Goal: Task Accomplishment & Management: Manage account settings

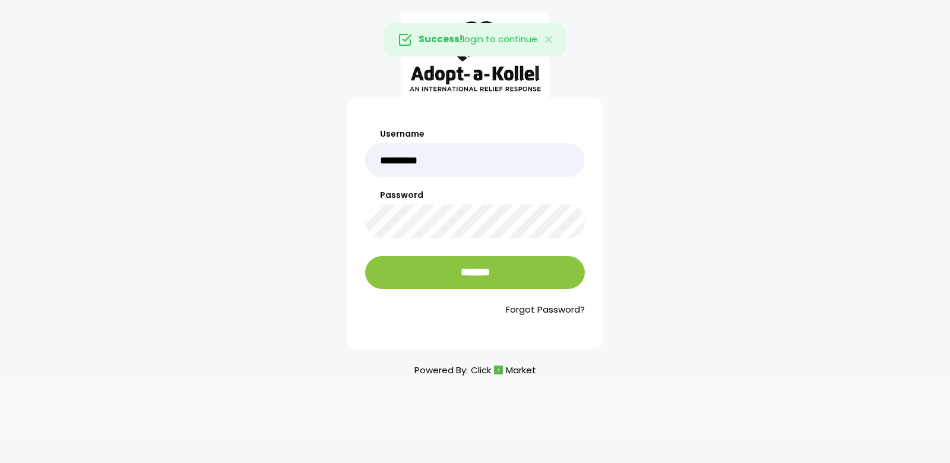
type input "*********"
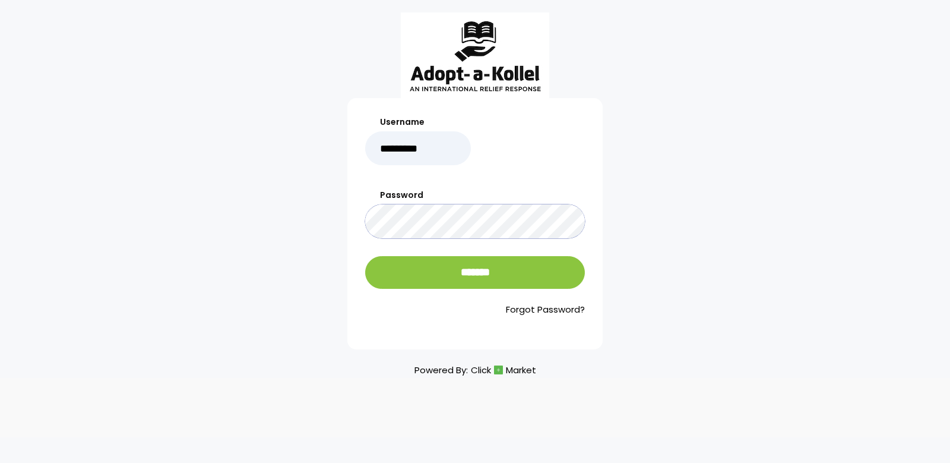
click at [365, 256] on input "*******" at bounding box center [475, 272] width 220 height 33
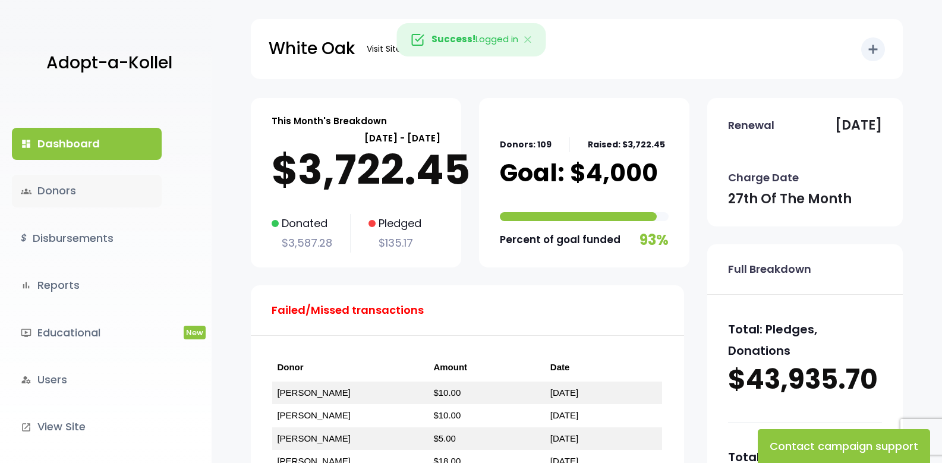
click at [66, 187] on link "groups Donors" at bounding box center [87, 191] width 150 height 32
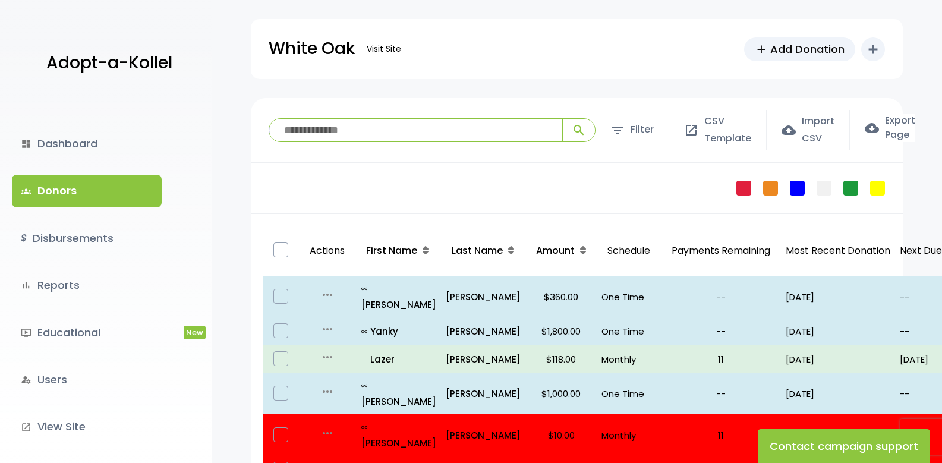
click at [390, 126] on input "search" at bounding box center [415, 130] width 293 height 23
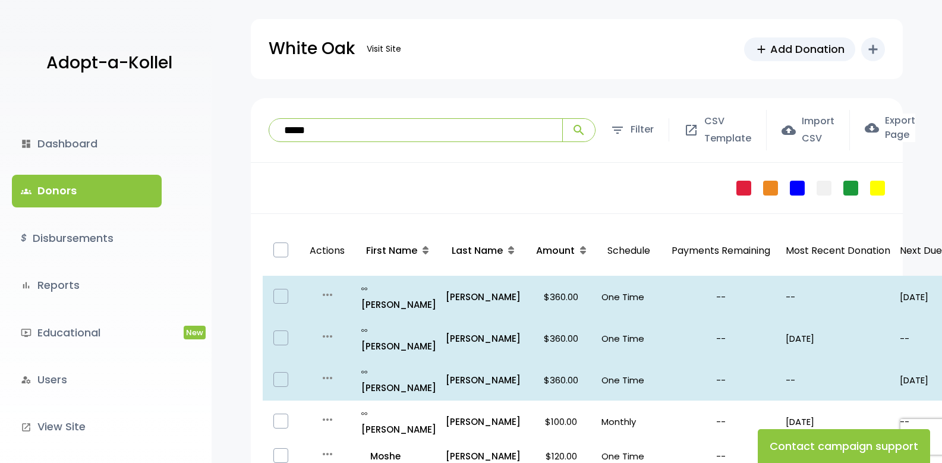
scroll to position [59, 0]
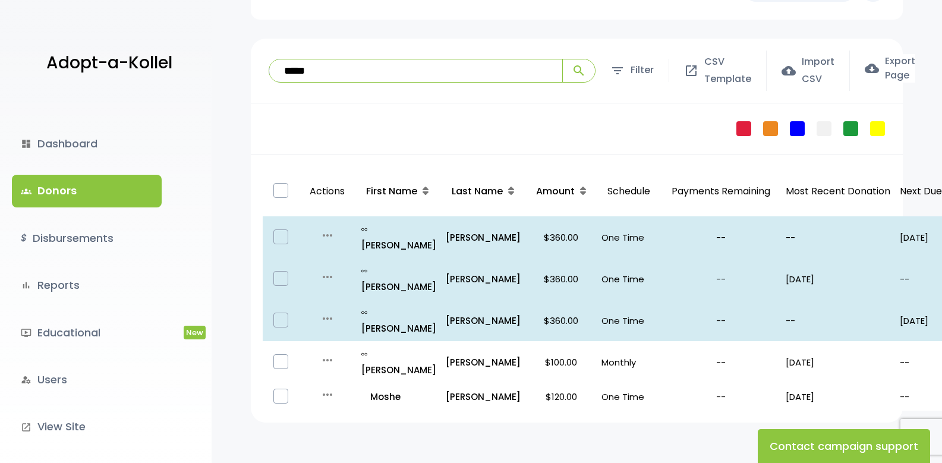
type input "*****"
click at [68, 137] on link "dashboard Dashboard" at bounding box center [87, 144] width 150 height 32
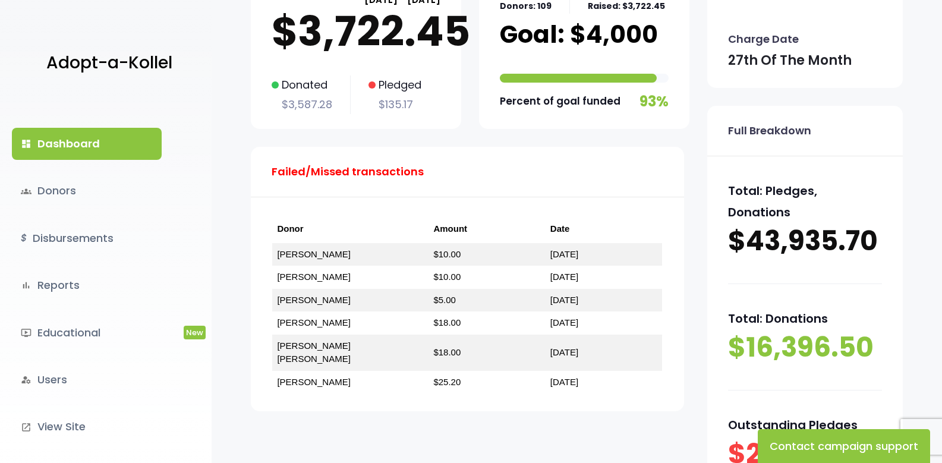
scroll to position [238, 0]
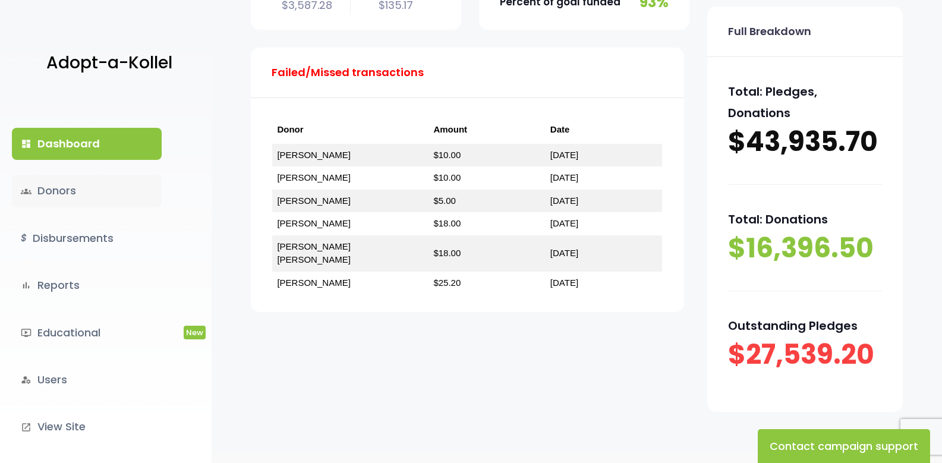
click at [79, 195] on link "groups Donors" at bounding box center [87, 191] width 150 height 32
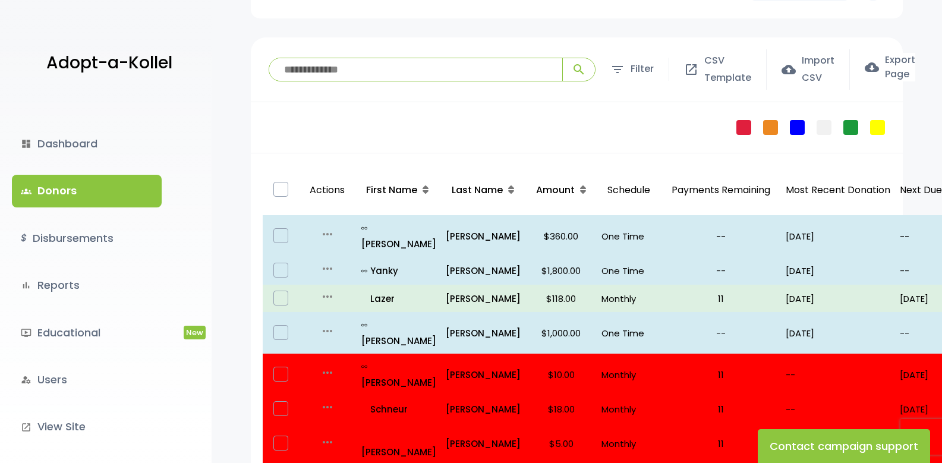
scroll to position [178, 0]
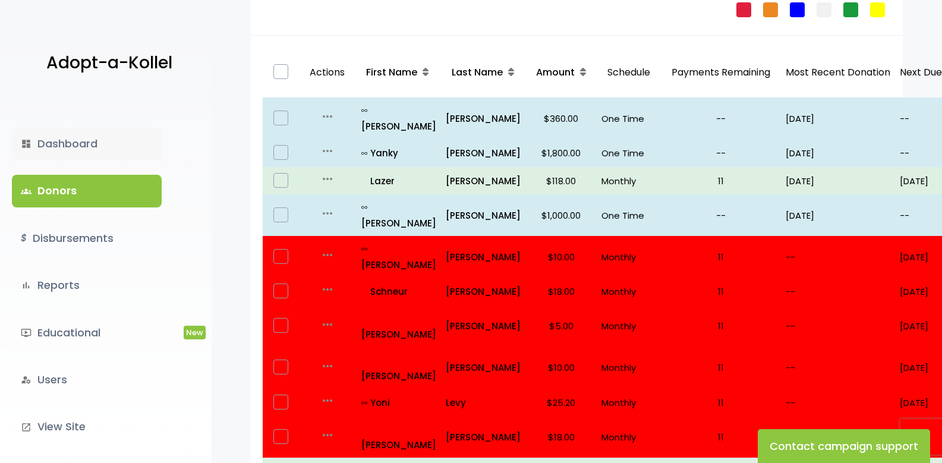
click at [73, 138] on link "dashboard Dashboard" at bounding box center [87, 144] width 150 height 32
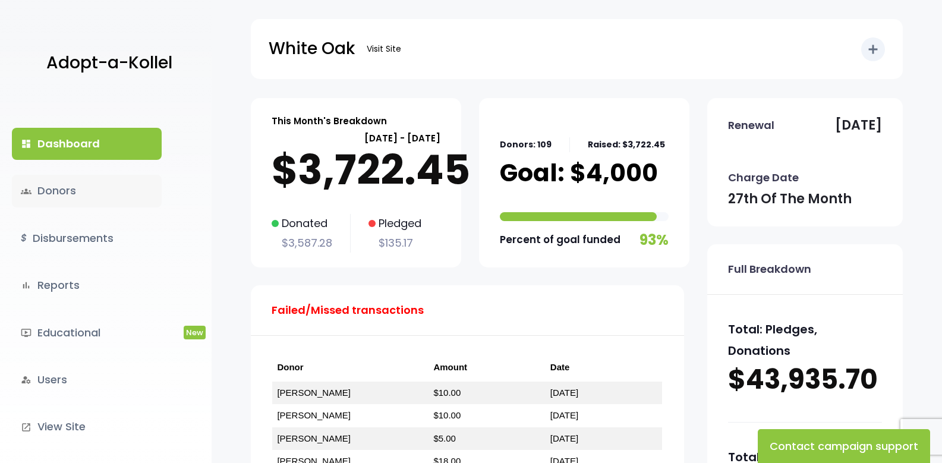
click at [68, 183] on link "groups Donors" at bounding box center [87, 191] width 150 height 32
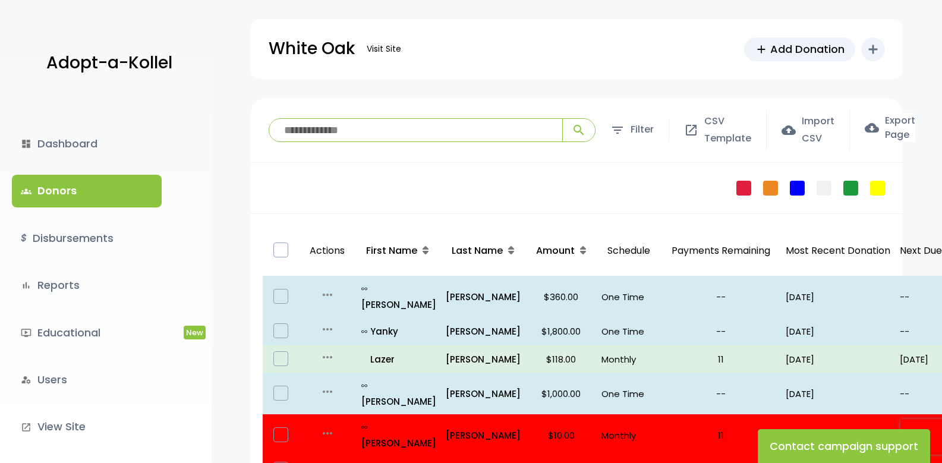
click at [350, 132] on input "search" at bounding box center [415, 130] width 293 height 23
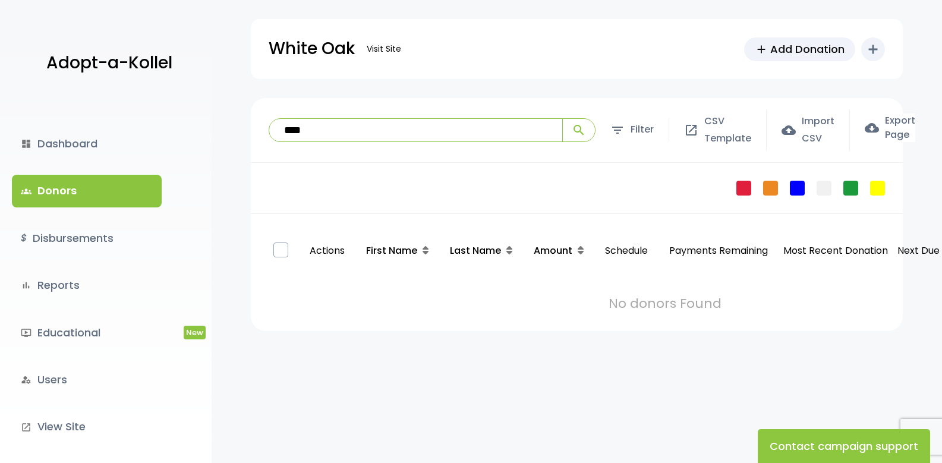
type input "****"
click at [562, 119] on button "search" at bounding box center [578, 130] width 33 height 23
drag, startPoint x: 349, startPoint y: 127, endPoint x: 201, endPoint y: 134, distance: 148.7
click at [206, 133] on body "Adopt-a-Kollel dashboard Dashboard groups Donors $ Disbursements bar_chart Repo…" at bounding box center [471, 293] width 942 height 587
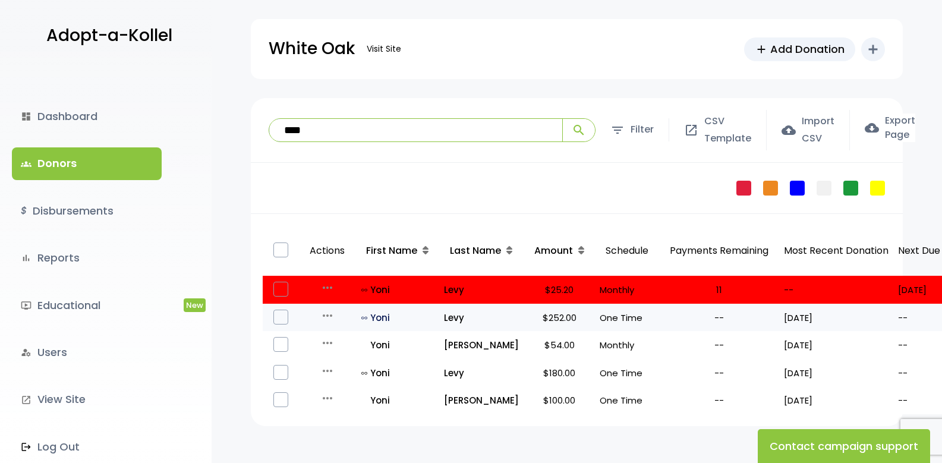
type input "****"
click at [380, 321] on p "all_inclusive [PERSON_NAME]" at bounding box center [397, 317] width 73 height 16
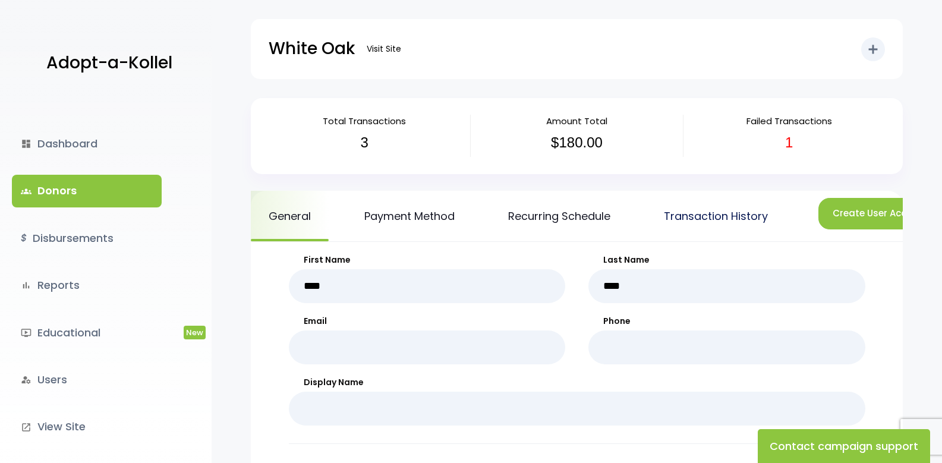
click at [740, 219] on link "Transaction History" at bounding box center [716, 216] width 140 height 50
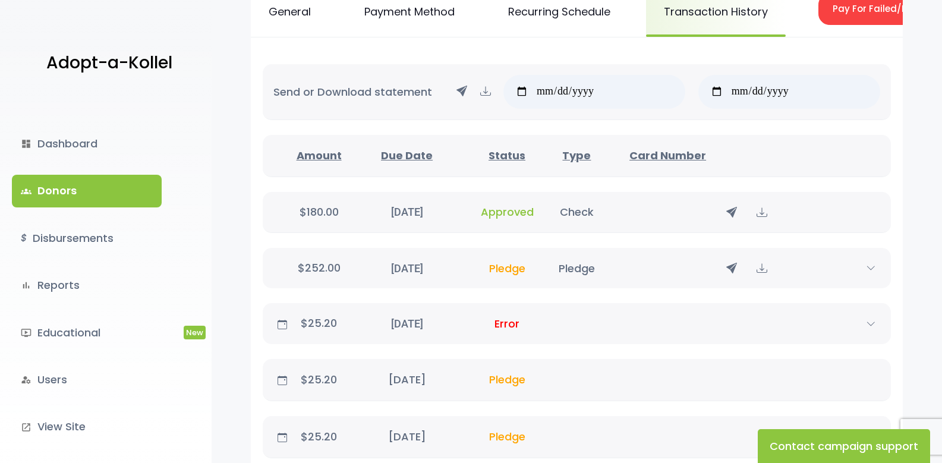
scroll to position [178, 0]
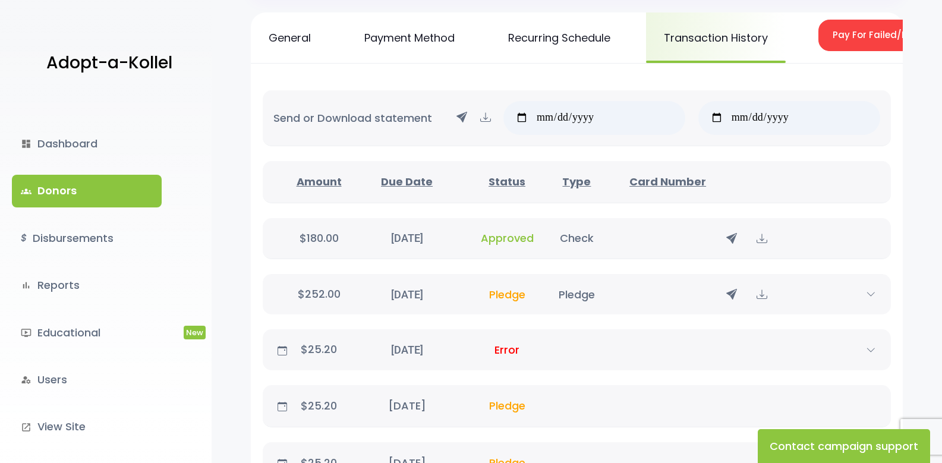
click at [54, 193] on link "groups Donors" at bounding box center [87, 191] width 150 height 32
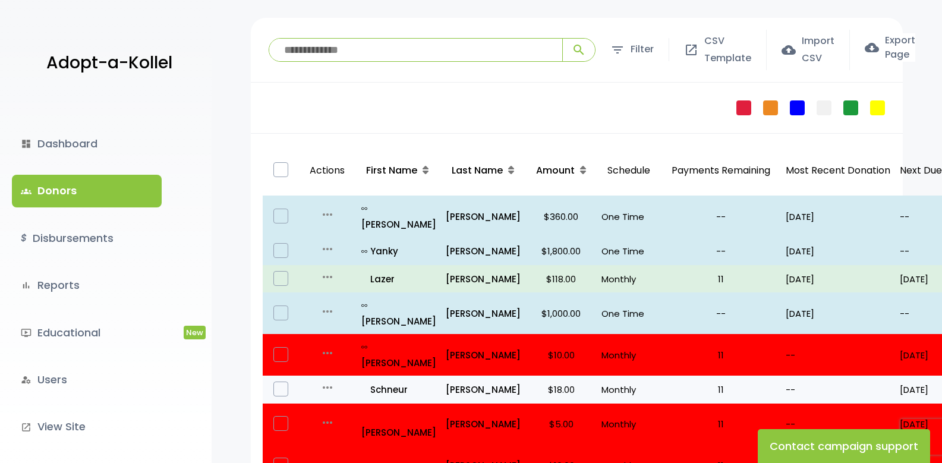
scroll to position [238, 0]
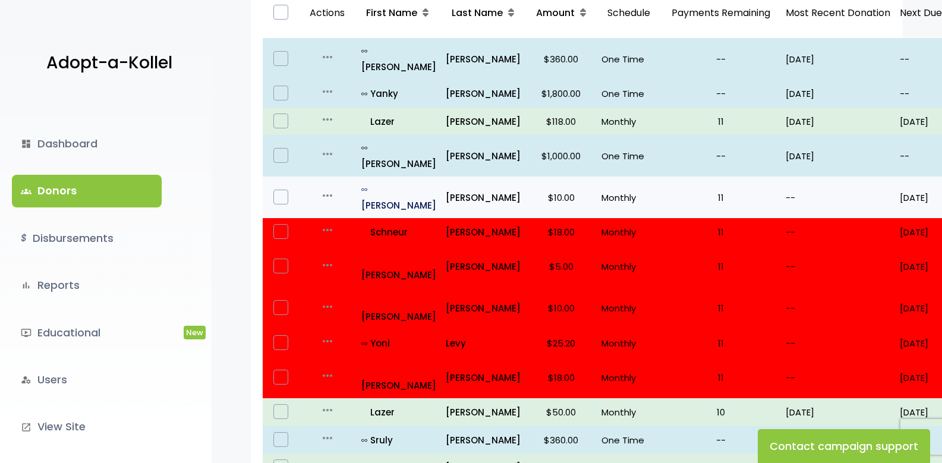
click at [397, 181] on p "all_inclusive [PERSON_NAME]" at bounding box center [398, 197] width 75 height 32
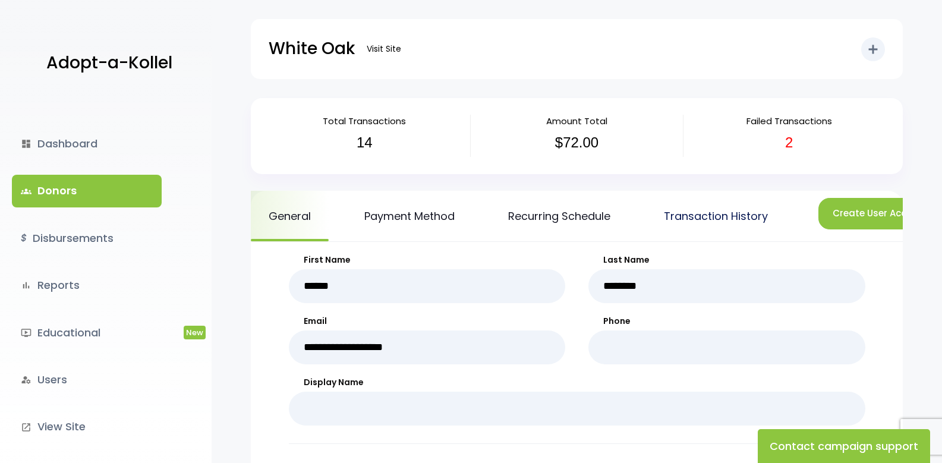
click at [712, 213] on link "Transaction History" at bounding box center [716, 216] width 140 height 50
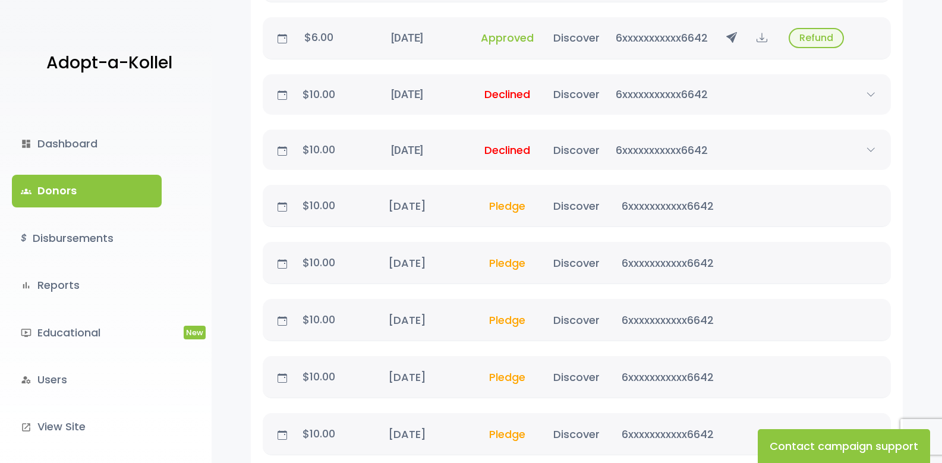
scroll to position [937, 0]
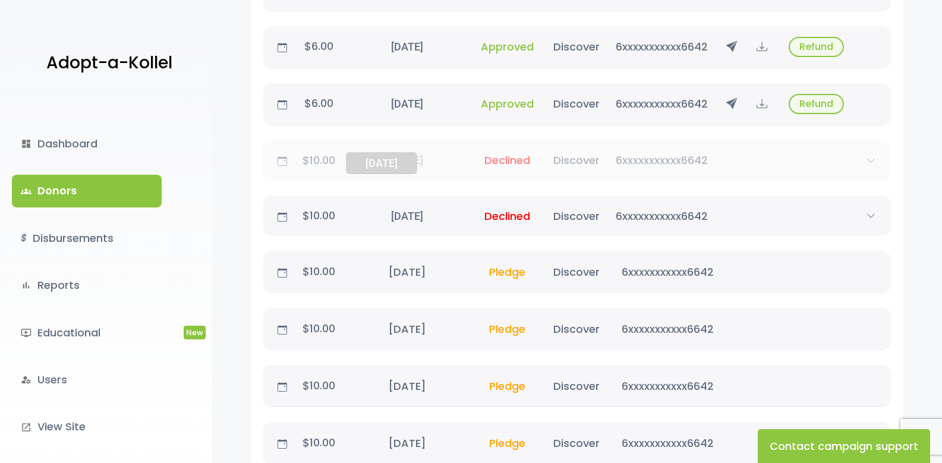
click at [396, 166] on div "[DATE] [DATE]" at bounding box center [406, 160] width 121 height 16
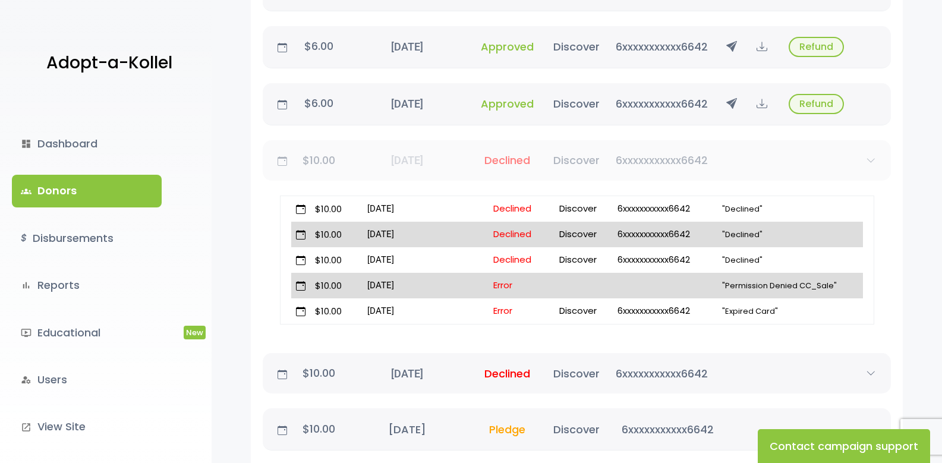
click at [329, 169] on p "$10.00" at bounding box center [319, 160] width 55 height 19
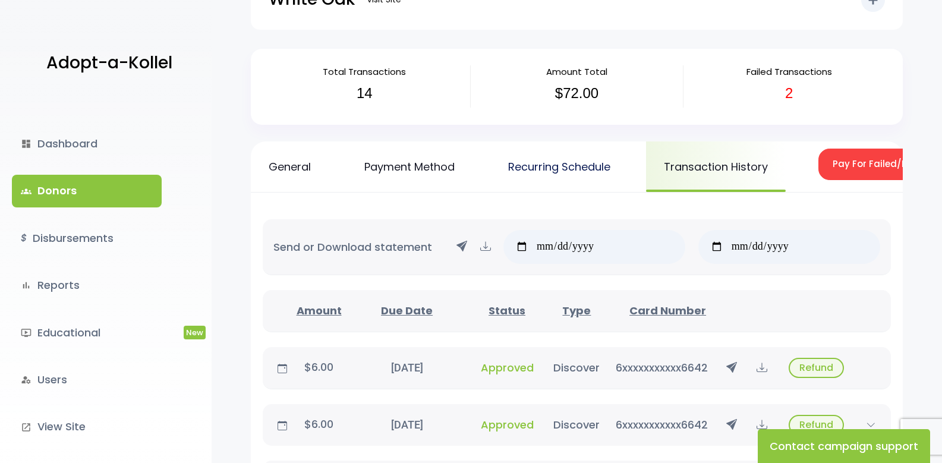
scroll to position [0, 0]
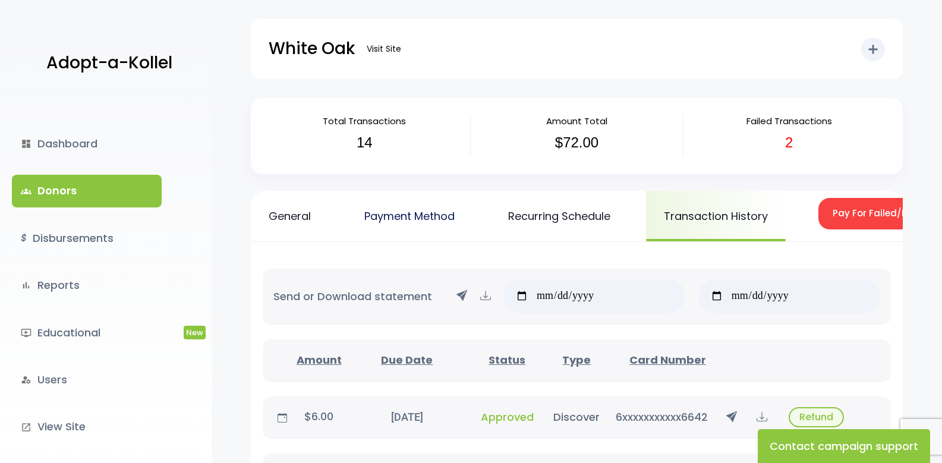
click at [410, 214] on link "Payment Method" at bounding box center [409, 216] width 126 height 50
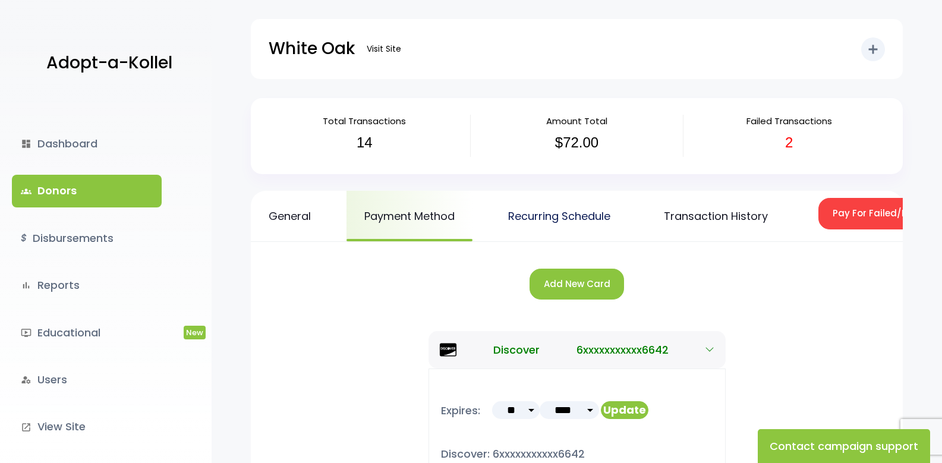
click at [564, 219] on link "Recurring Schedule" at bounding box center [559, 216] width 138 height 50
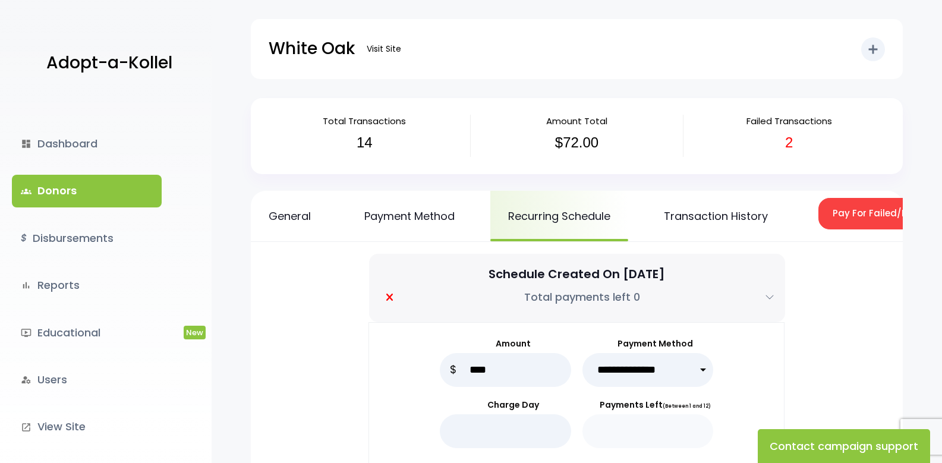
select select "***"
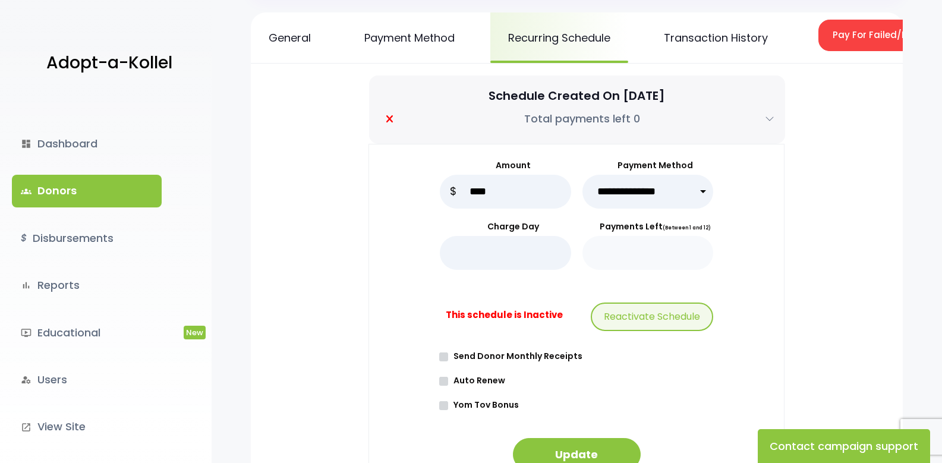
scroll to position [238, 0]
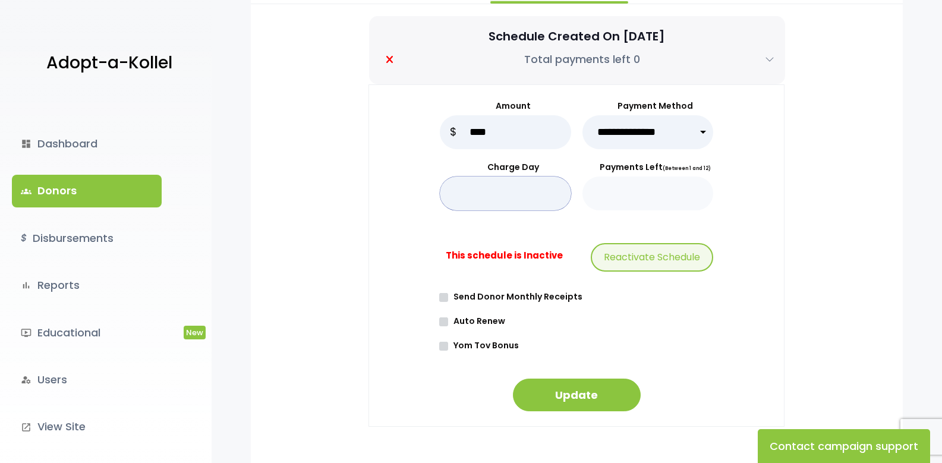
drag, startPoint x: 492, startPoint y: 208, endPoint x: 434, endPoint y: 201, distance: 58.6
click at [434, 201] on div "**********" at bounding box center [576, 255] width 416 height 342
click at [525, 204] on input "**" at bounding box center [505, 193] width 131 height 34
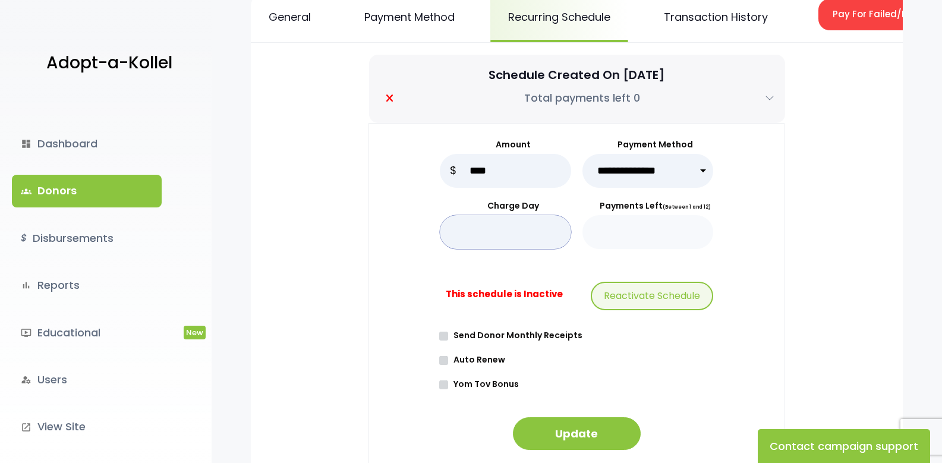
scroll to position [178, 0]
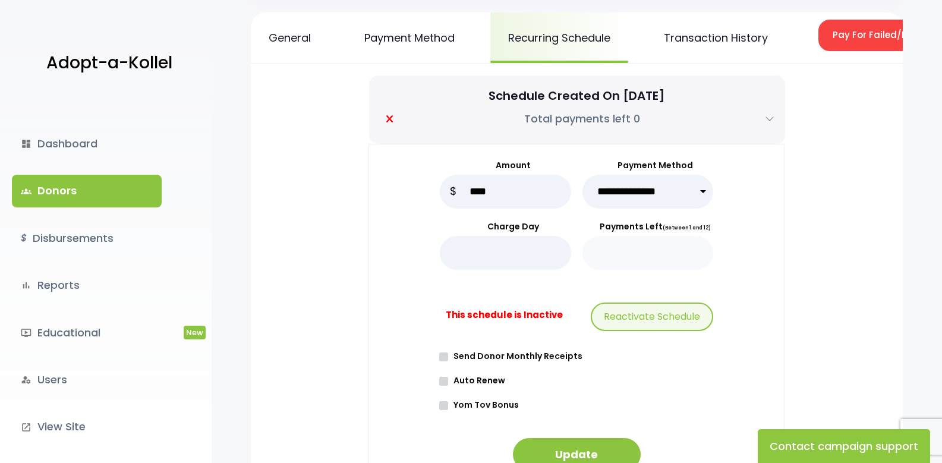
click at [808, 250] on div "**********" at bounding box center [577, 329] width 546 height 371
click at [635, 323] on button "Reactivate Schedule" at bounding box center [651, 316] width 122 height 29
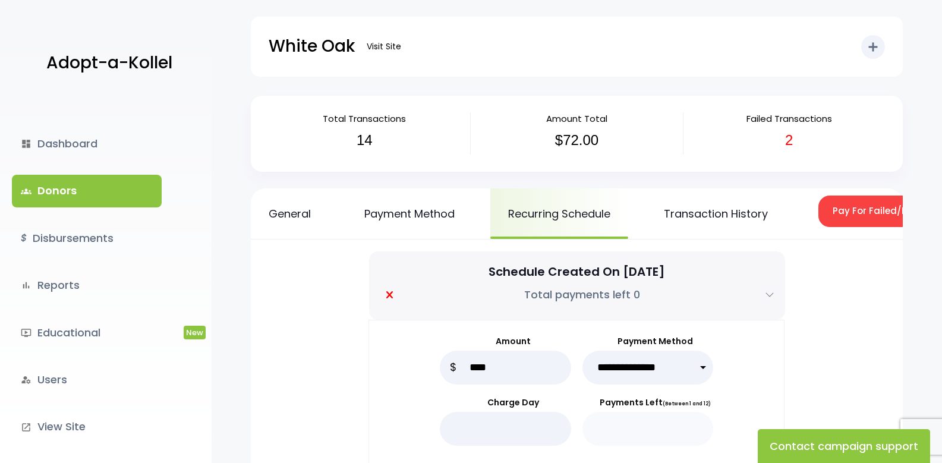
scroll to position [0, 0]
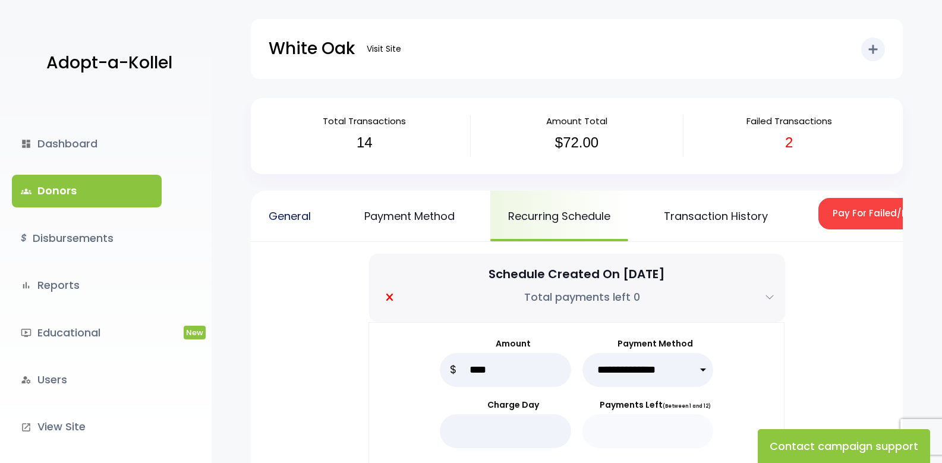
click at [291, 211] on link "General" at bounding box center [290, 216] width 78 height 50
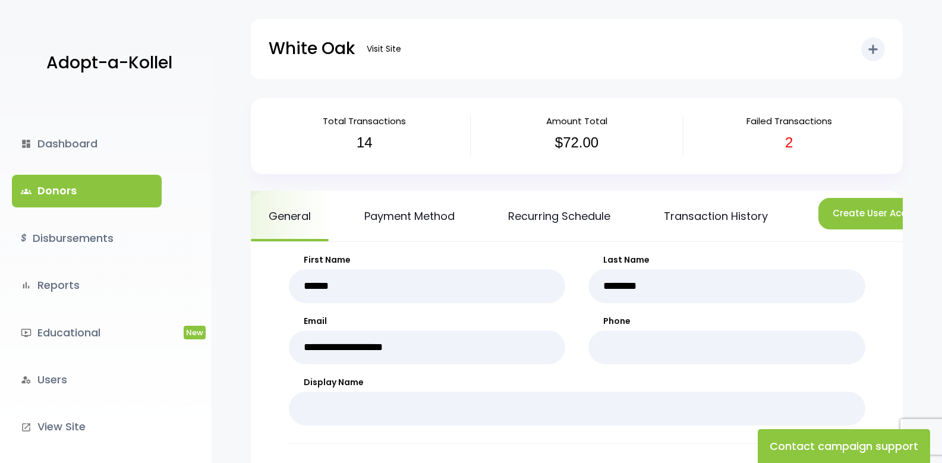
click at [60, 180] on link "groups Donors" at bounding box center [87, 191] width 150 height 32
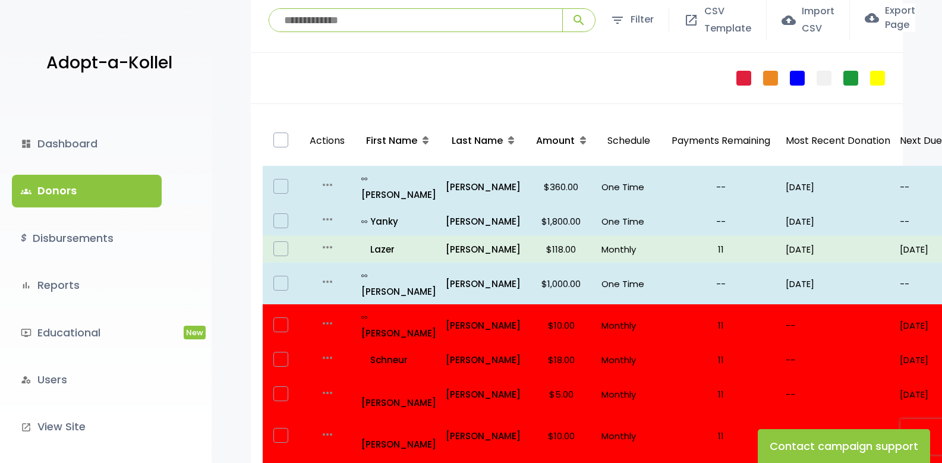
scroll to position [119, 0]
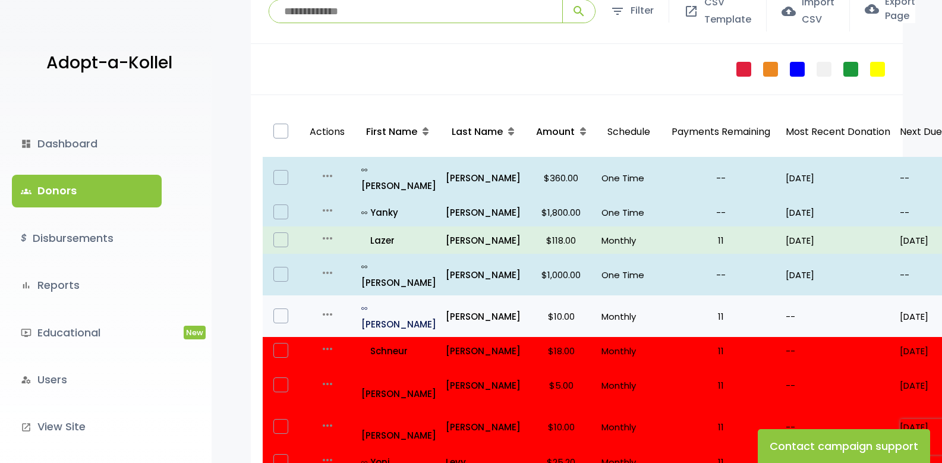
click at [390, 300] on p "all_inclusive [PERSON_NAME]" at bounding box center [398, 316] width 75 height 32
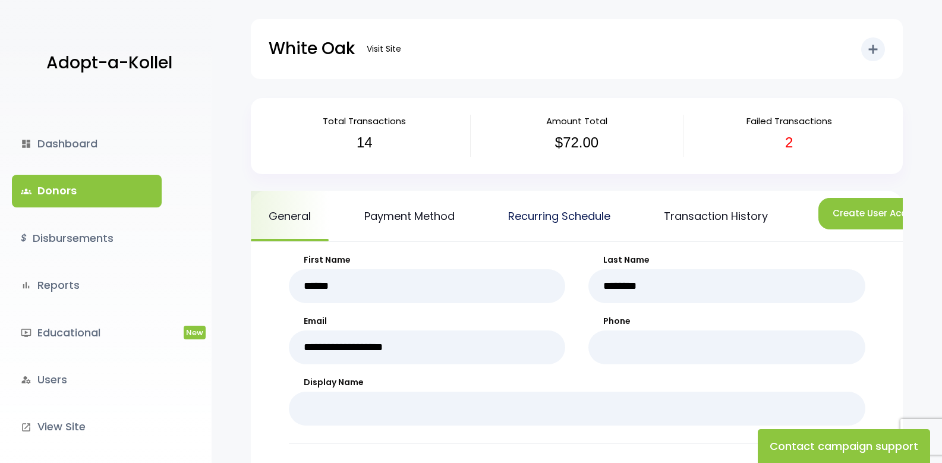
click at [525, 210] on link "Recurring Schedule" at bounding box center [559, 216] width 138 height 50
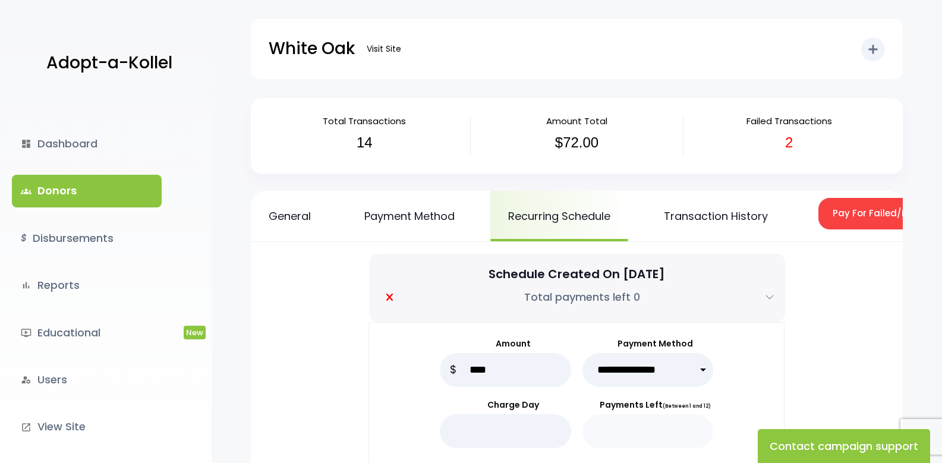
select select "***"
click at [696, 221] on link "Transaction History" at bounding box center [716, 216] width 140 height 50
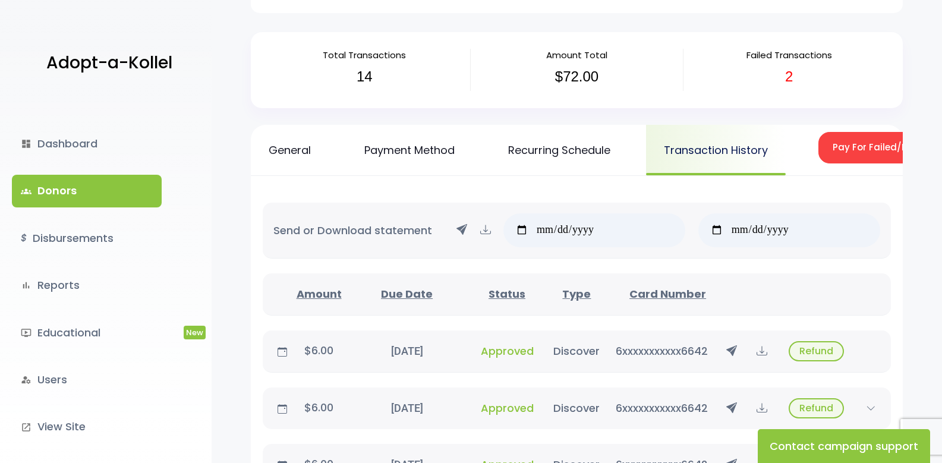
scroll to position [178, 0]
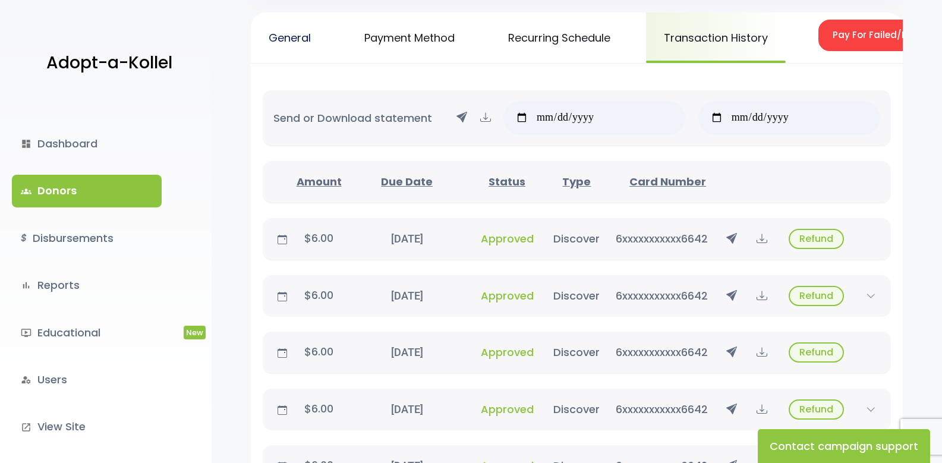
click at [302, 38] on link "General" at bounding box center [290, 37] width 78 height 50
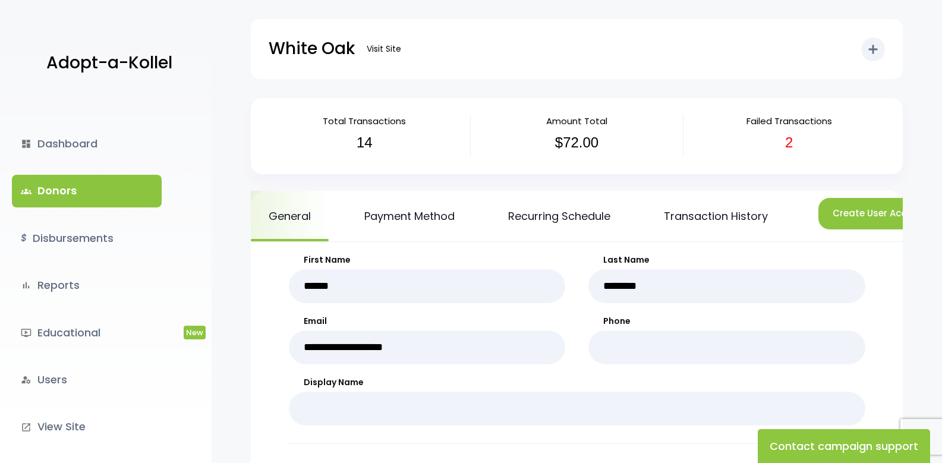
click at [50, 187] on link "groups Donors" at bounding box center [87, 191] width 150 height 32
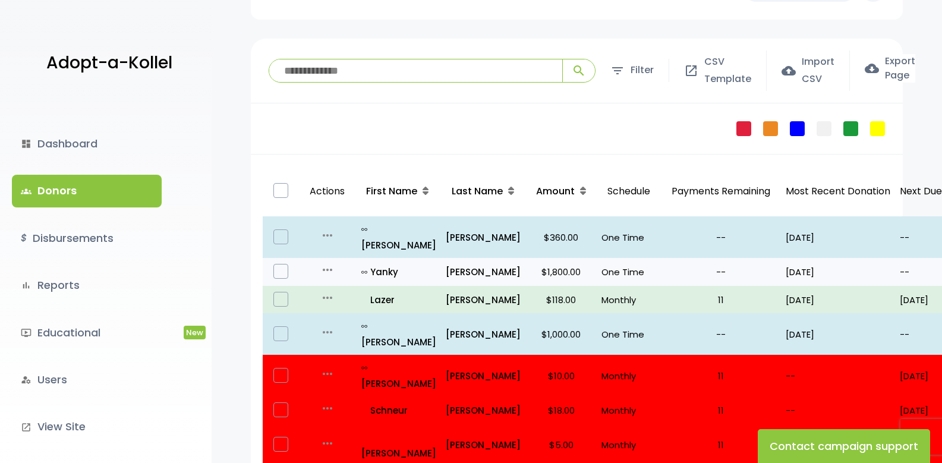
scroll to position [356, 0]
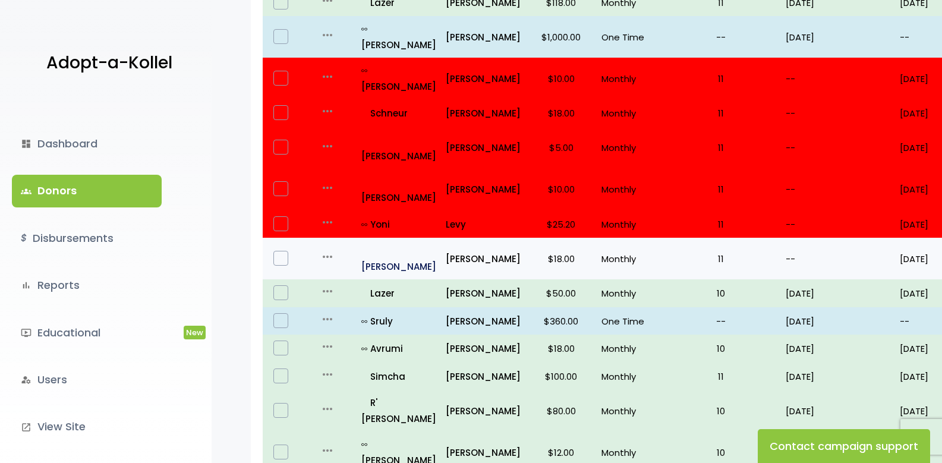
click at [390, 242] on p "all_inclusive Yaakov Hillel" at bounding box center [398, 258] width 75 height 32
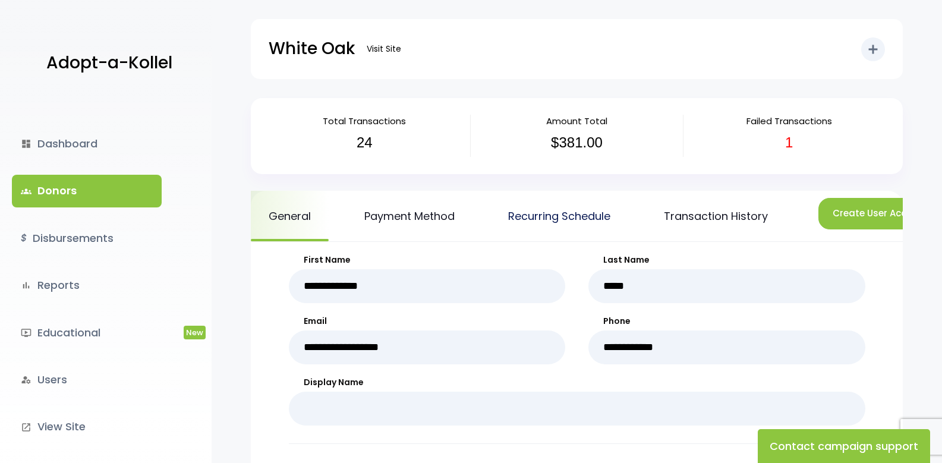
click at [562, 218] on link "Recurring Schedule" at bounding box center [559, 216] width 138 height 50
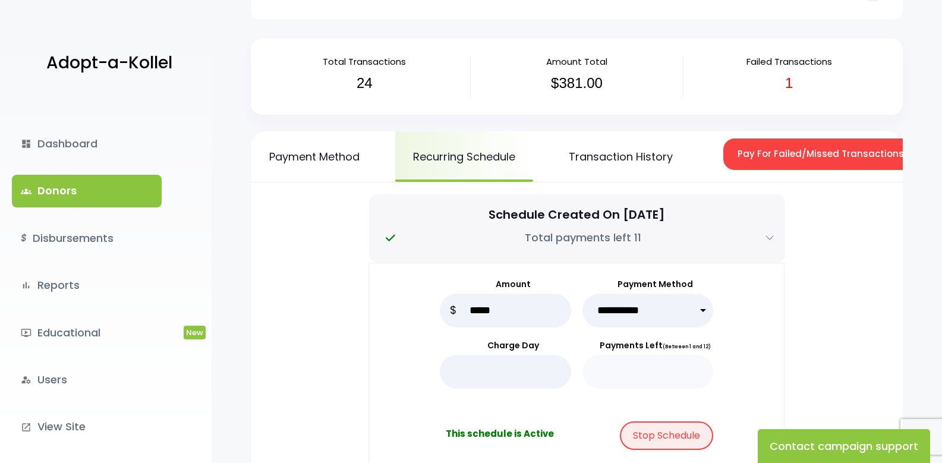
scroll to position [0, 118]
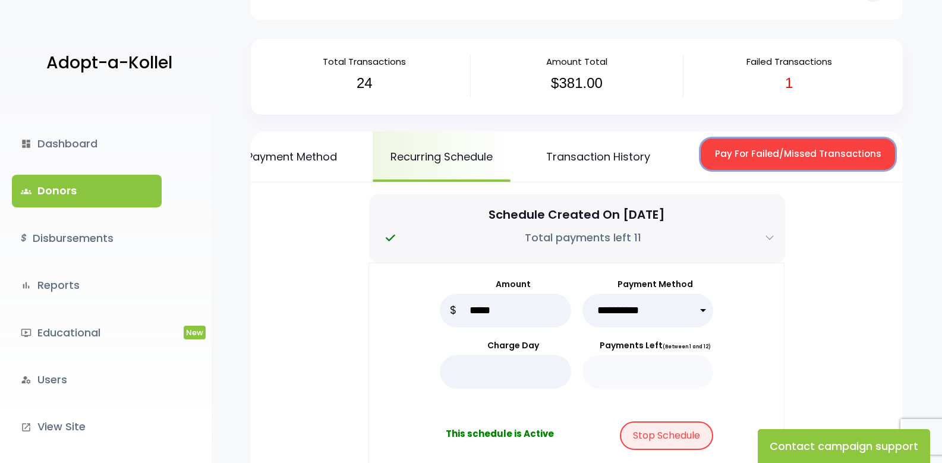
click at [796, 157] on button "Pay For Failed/Missed Transactions" at bounding box center [797, 153] width 194 height 31
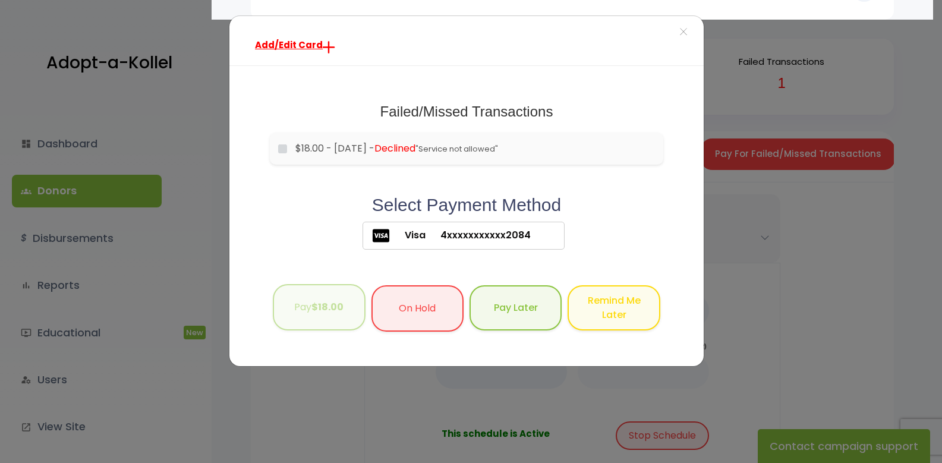
click at [324, 314] on button "Pay $18.00" at bounding box center [319, 307] width 92 height 47
click at [680, 30] on span "×" at bounding box center [683, 33] width 8 height 26
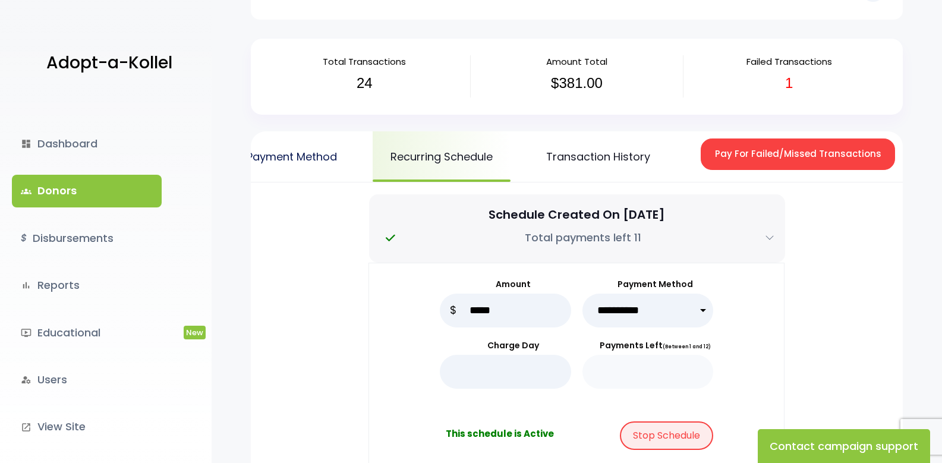
click at [317, 156] on link "Payment Method" at bounding box center [292, 156] width 126 height 50
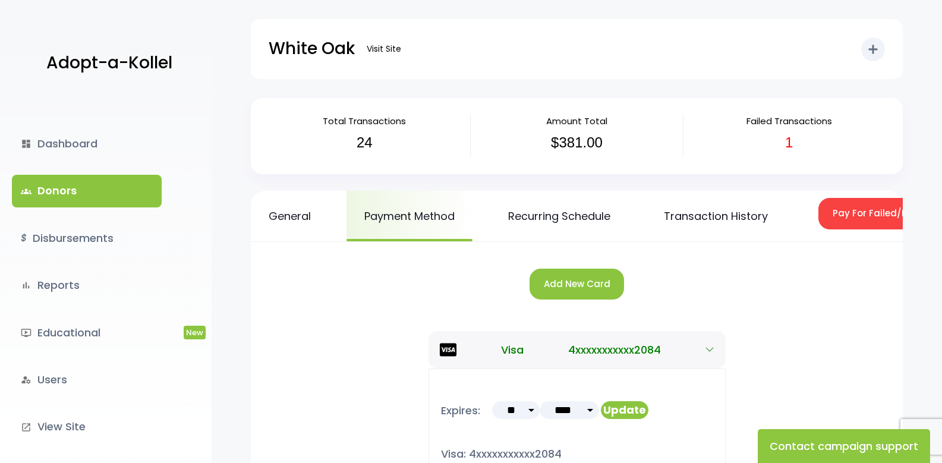
click at [84, 190] on link "groups Donors" at bounding box center [87, 191] width 150 height 32
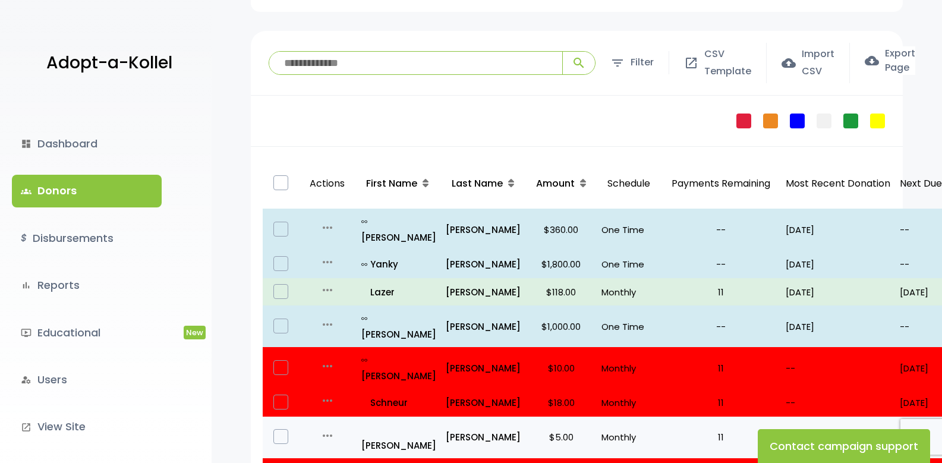
scroll to position [178, 0]
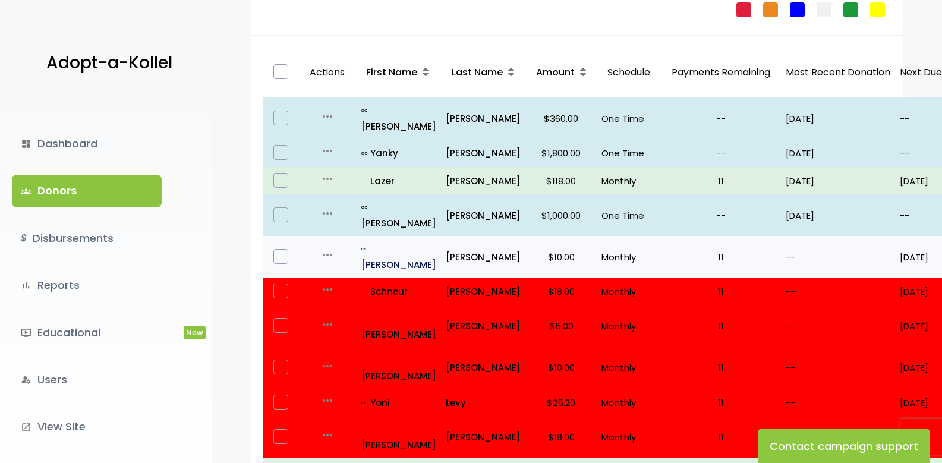
click at [405, 241] on p "all_inclusive [PERSON_NAME]" at bounding box center [398, 257] width 75 height 32
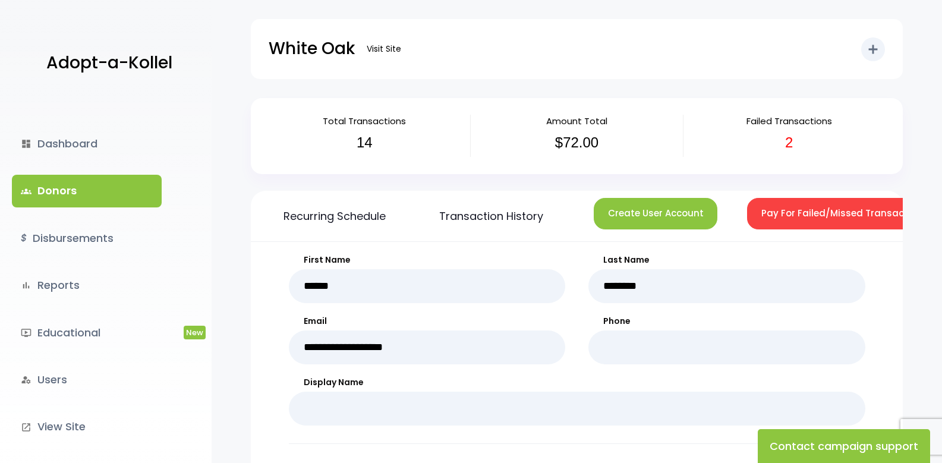
scroll to position [0, 268]
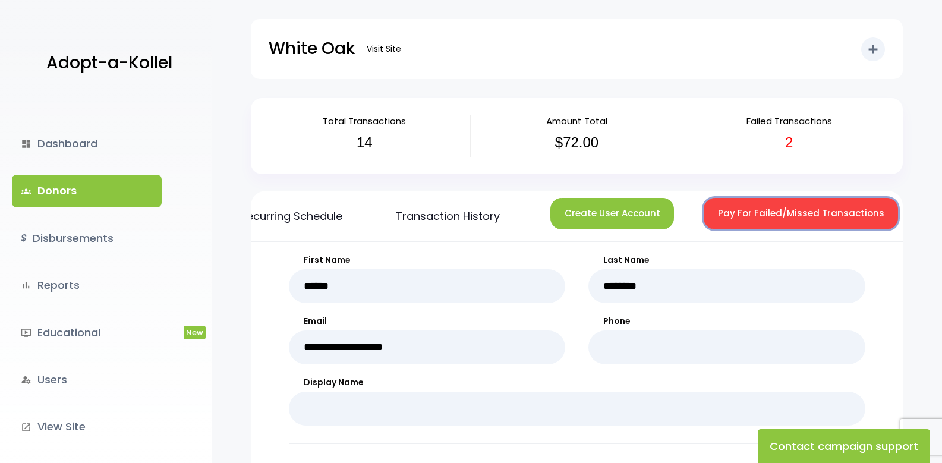
click at [791, 216] on button "Pay For Failed/Missed Transactions" at bounding box center [800, 213] width 194 height 31
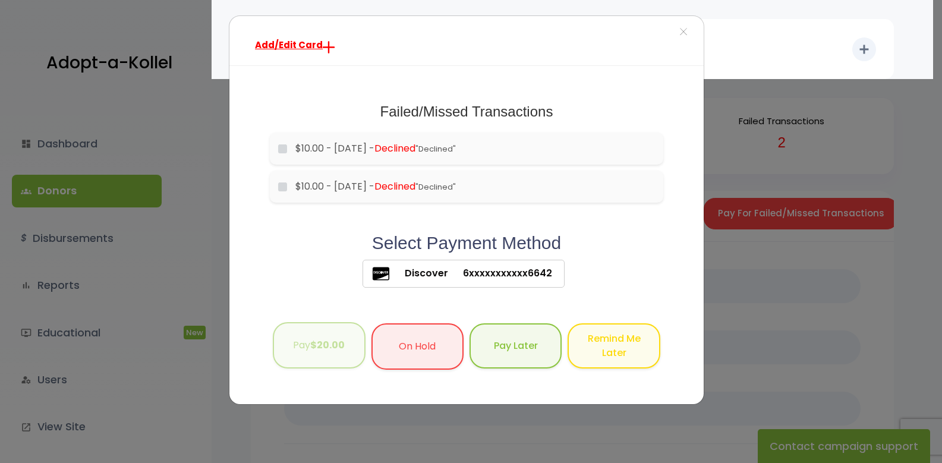
click at [317, 344] on b "$20.00" at bounding box center [327, 345] width 34 height 14
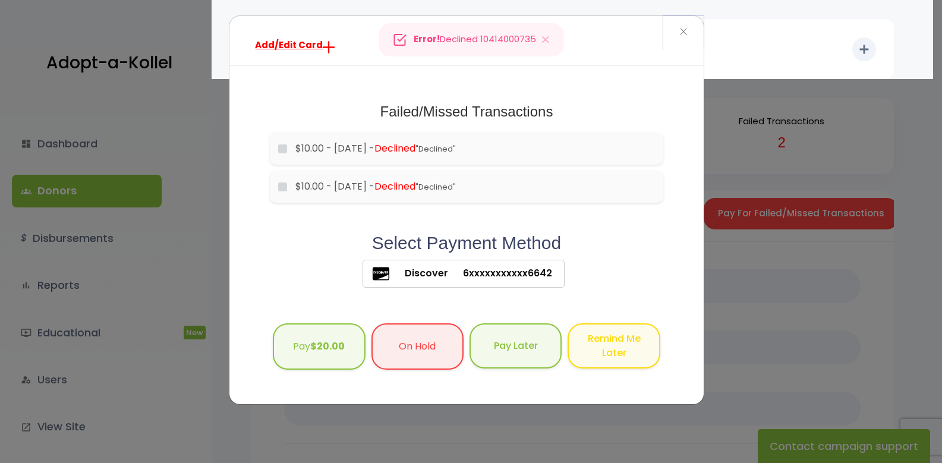
click at [681, 34] on span "×" at bounding box center [683, 33] width 8 height 26
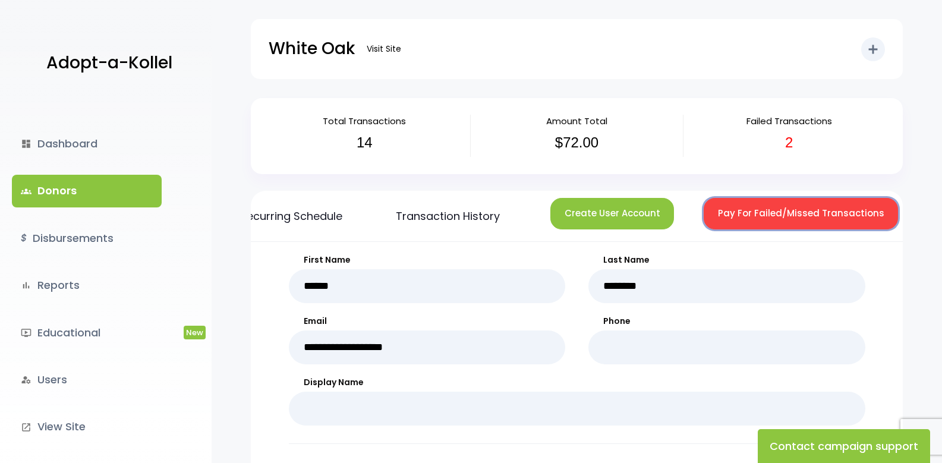
click at [810, 219] on button "Pay For Failed/Missed Transactions" at bounding box center [800, 213] width 194 height 31
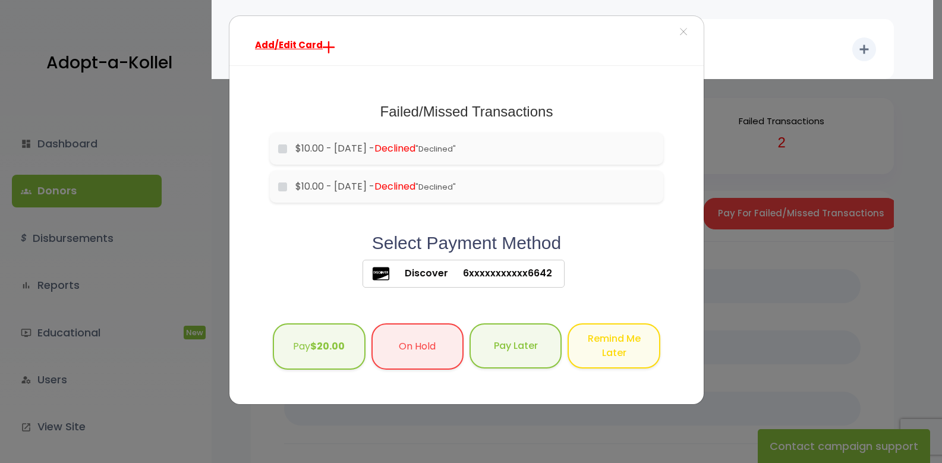
click at [835, 354] on div "Add/Edit Card × Failed/Missed Transactions would you like to pay for these tran…" at bounding box center [471, 231] width 942 height 463
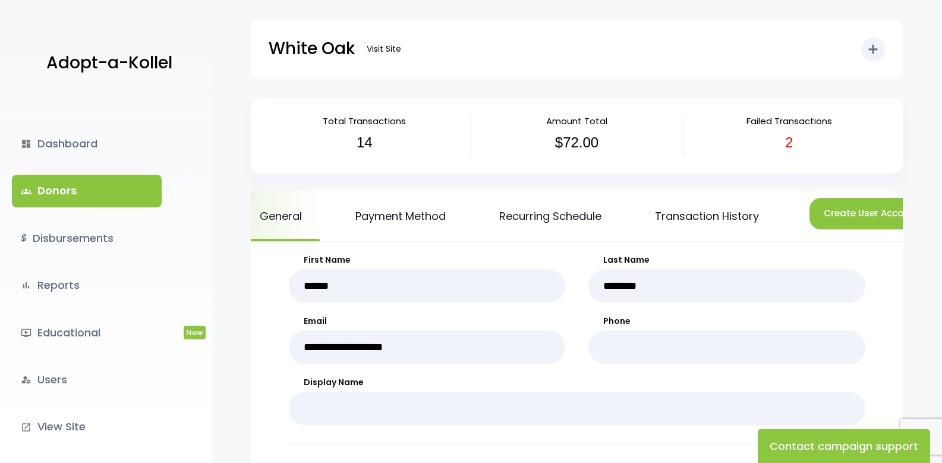
scroll to position [0, 0]
click at [380, 198] on link "Payment Method" at bounding box center [409, 216] width 126 height 50
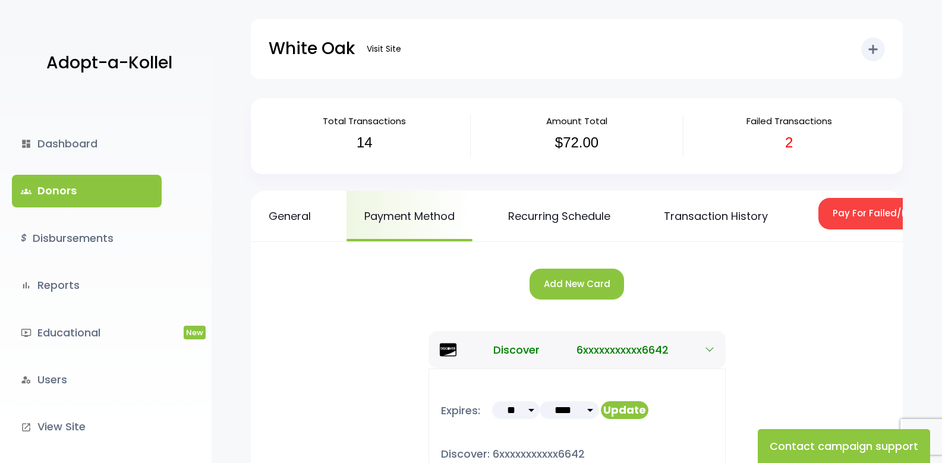
click at [397, 213] on link "Payment Method" at bounding box center [409, 216] width 126 height 50
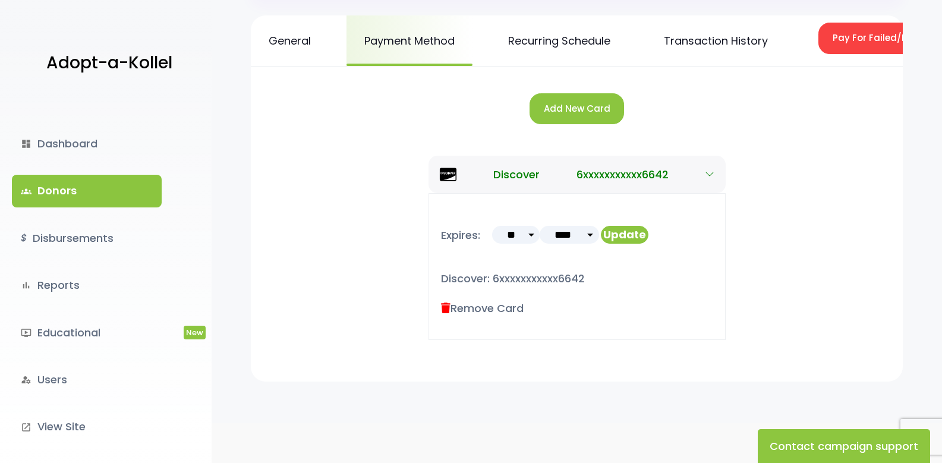
scroll to position [178, 0]
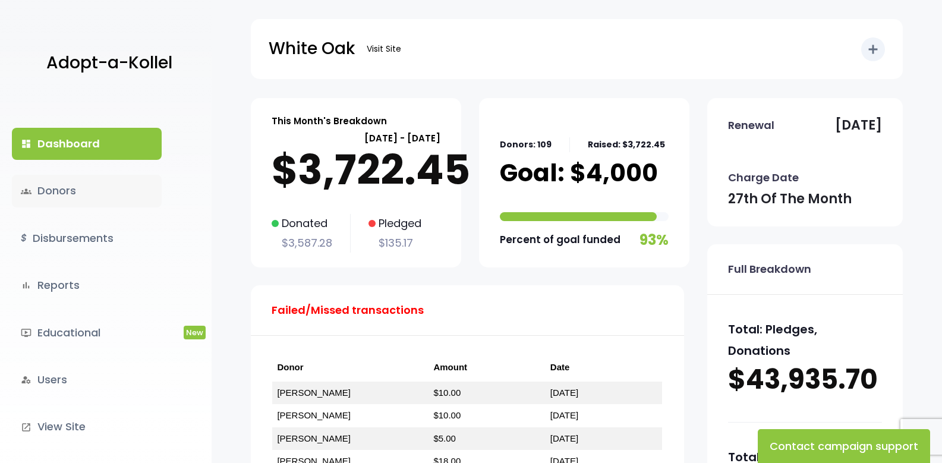
click at [59, 181] on link "groups Donors" at bounding box center [87, 191] width 150 height 32
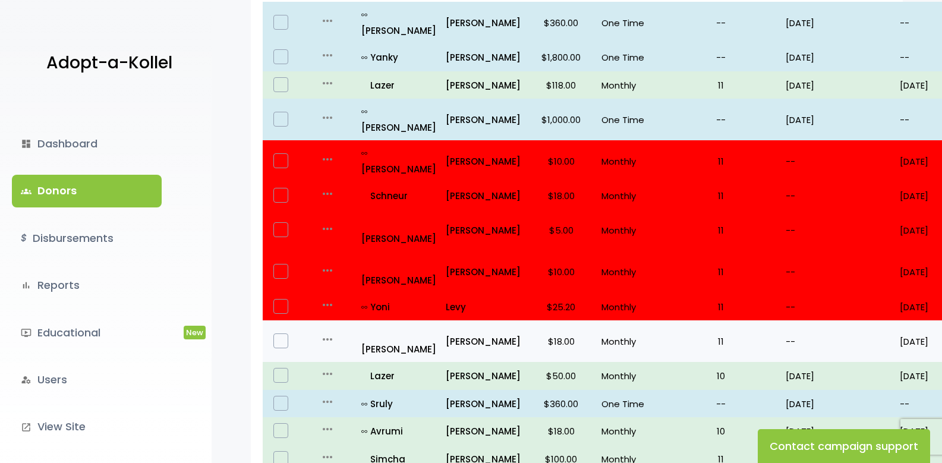
scroll to position [297, 0]
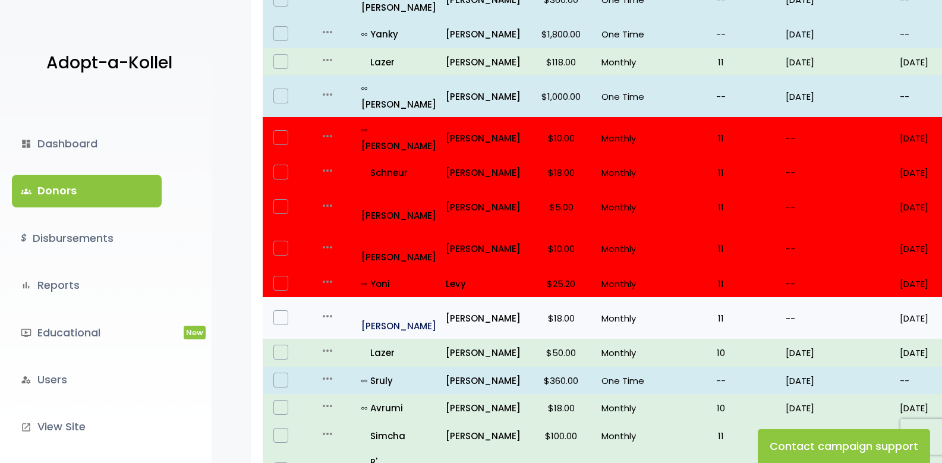
click at [404, 302] on p "all_inclusive Yaakov Hillel" at bounding box center [398, 318] width 75 height 32
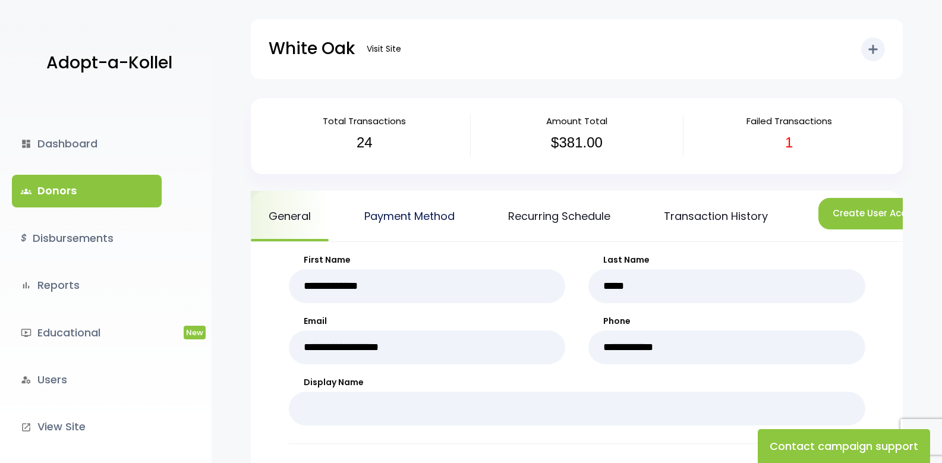
click at [450, 217] on link "Payment Method" at bounding box center [409, 216] width 126 height 50
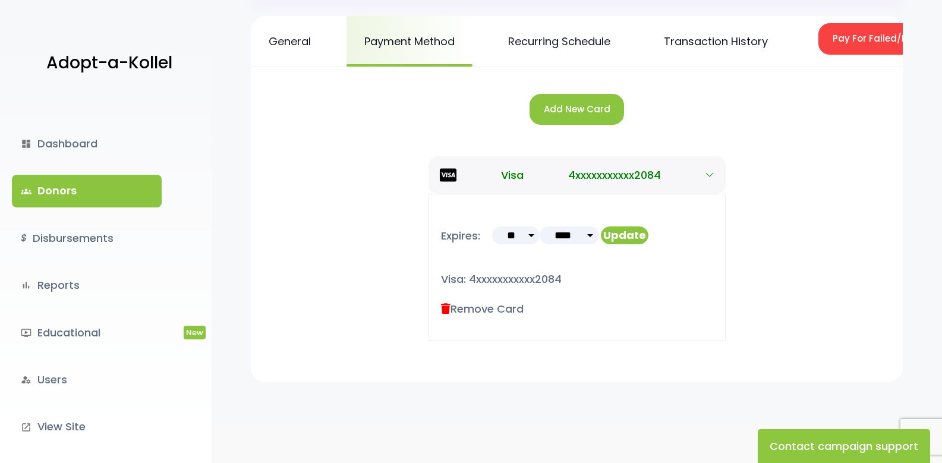
scroll to position [178, 0]
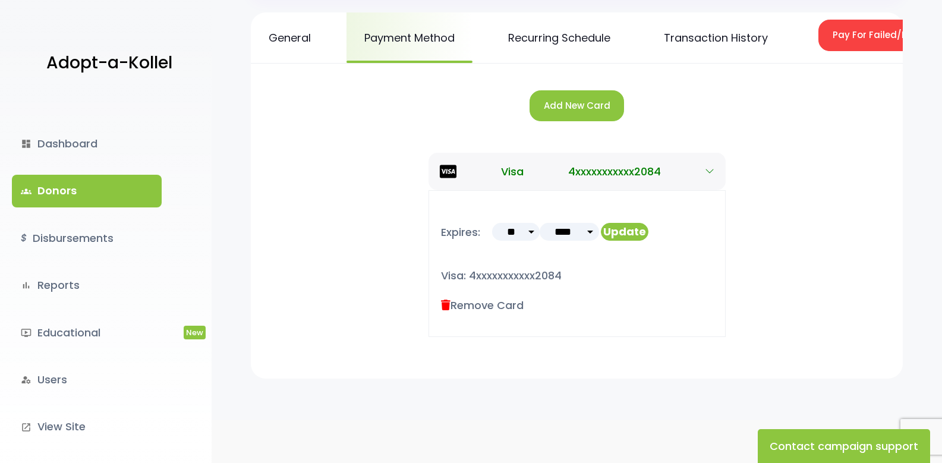
click at [62, 188] on link "groups Donors" at bounding box center [87, 191] width 150 height 32
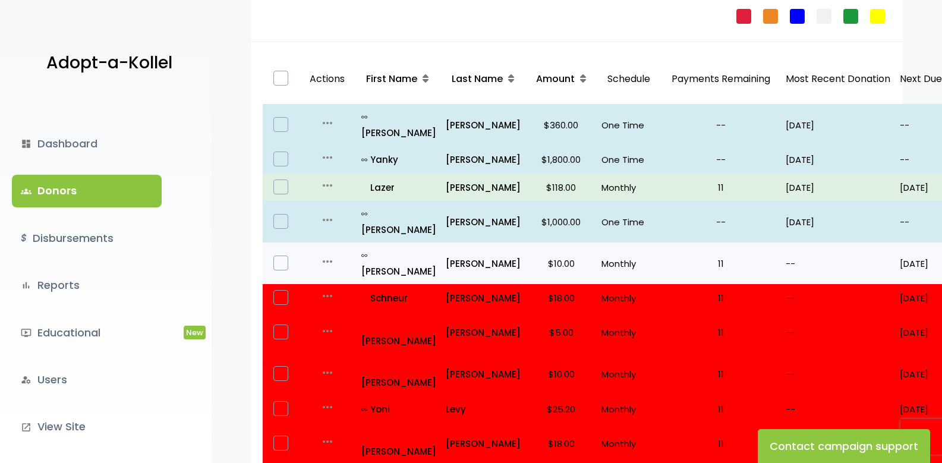
scroll to position [178, 0]
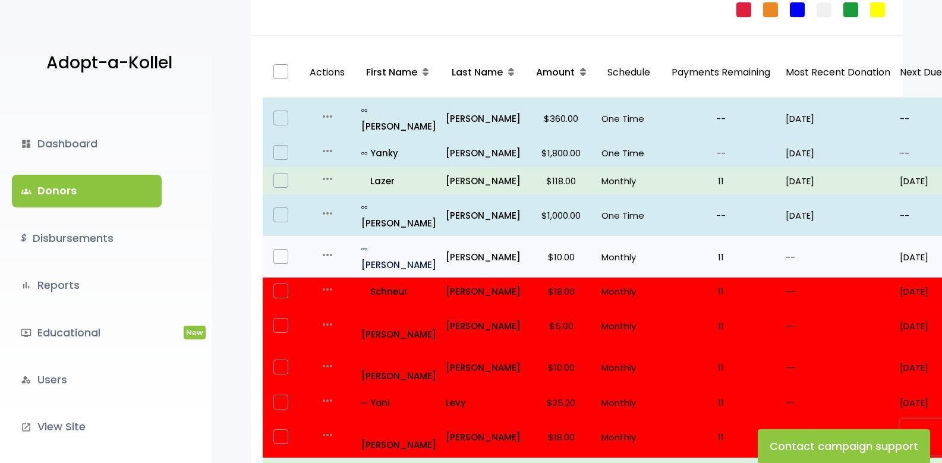
click at [381, 241] on p "all_inclusive [PERSON_NAME]" at bounding box center [398, 257] width 75 height 32
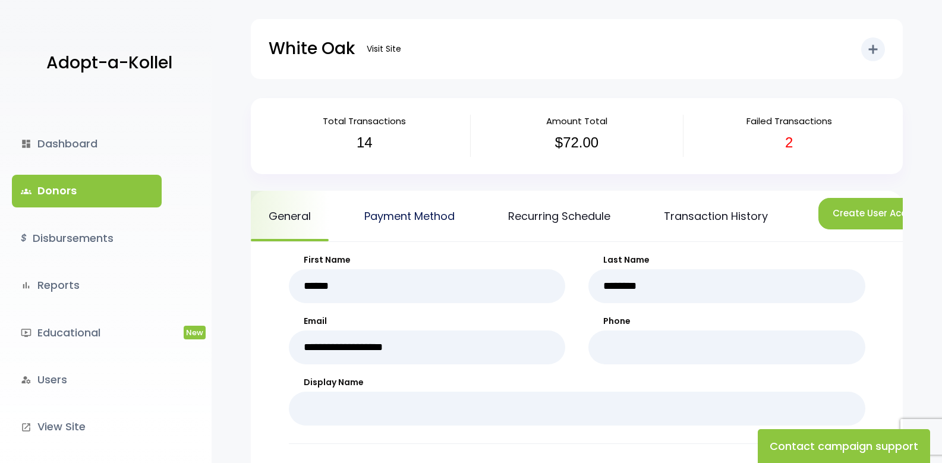
click at [446, 220] on link "Payment Method" at bounding box center [409, 216] width 126 height 50
